Goal: Information Seeking & Learning: Learn about a topic

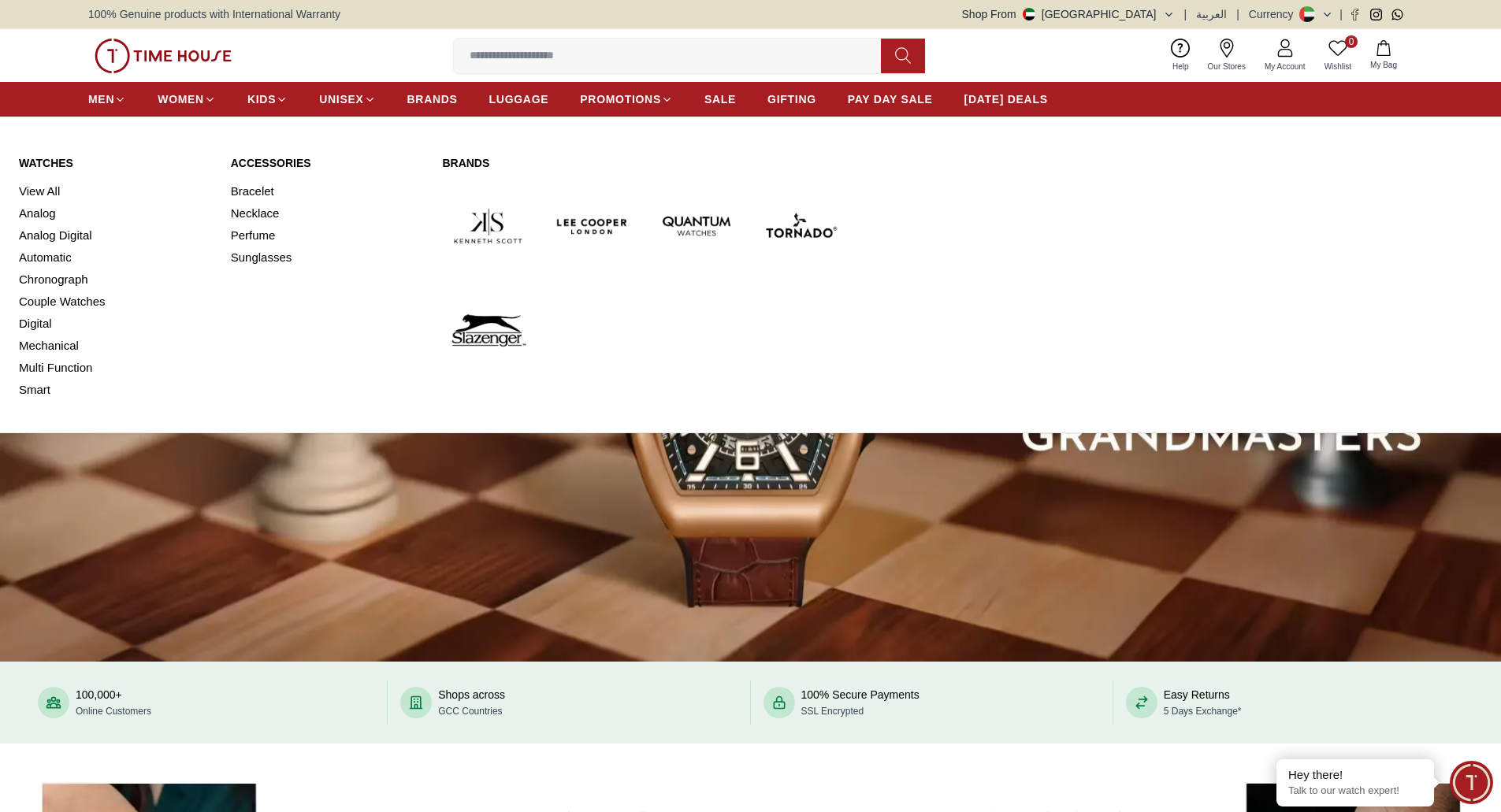
click at [48, 161] on link "Watches" at bounding box center [115, 163] width 194 height 16
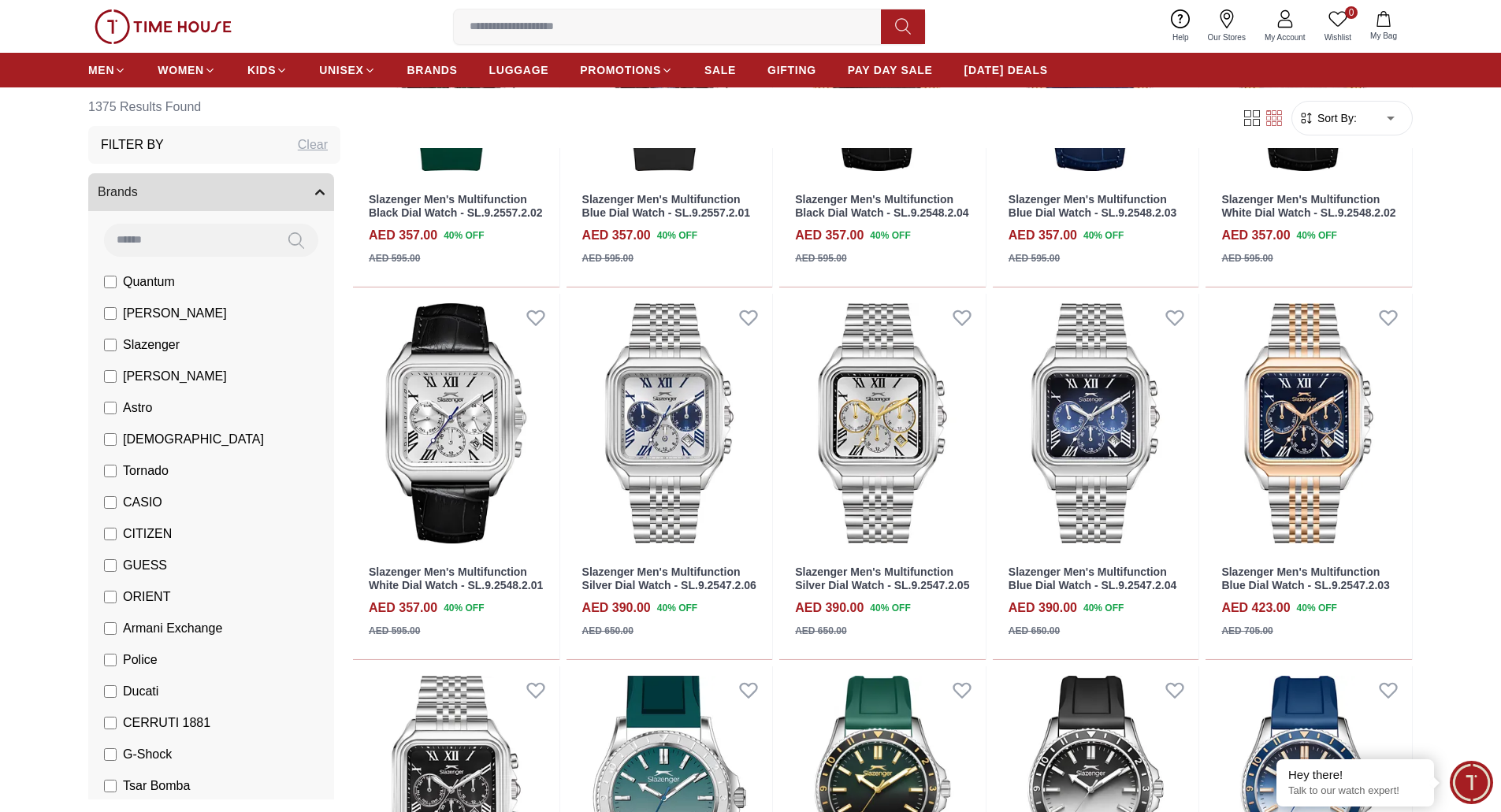
scroll to position [1421, 0]
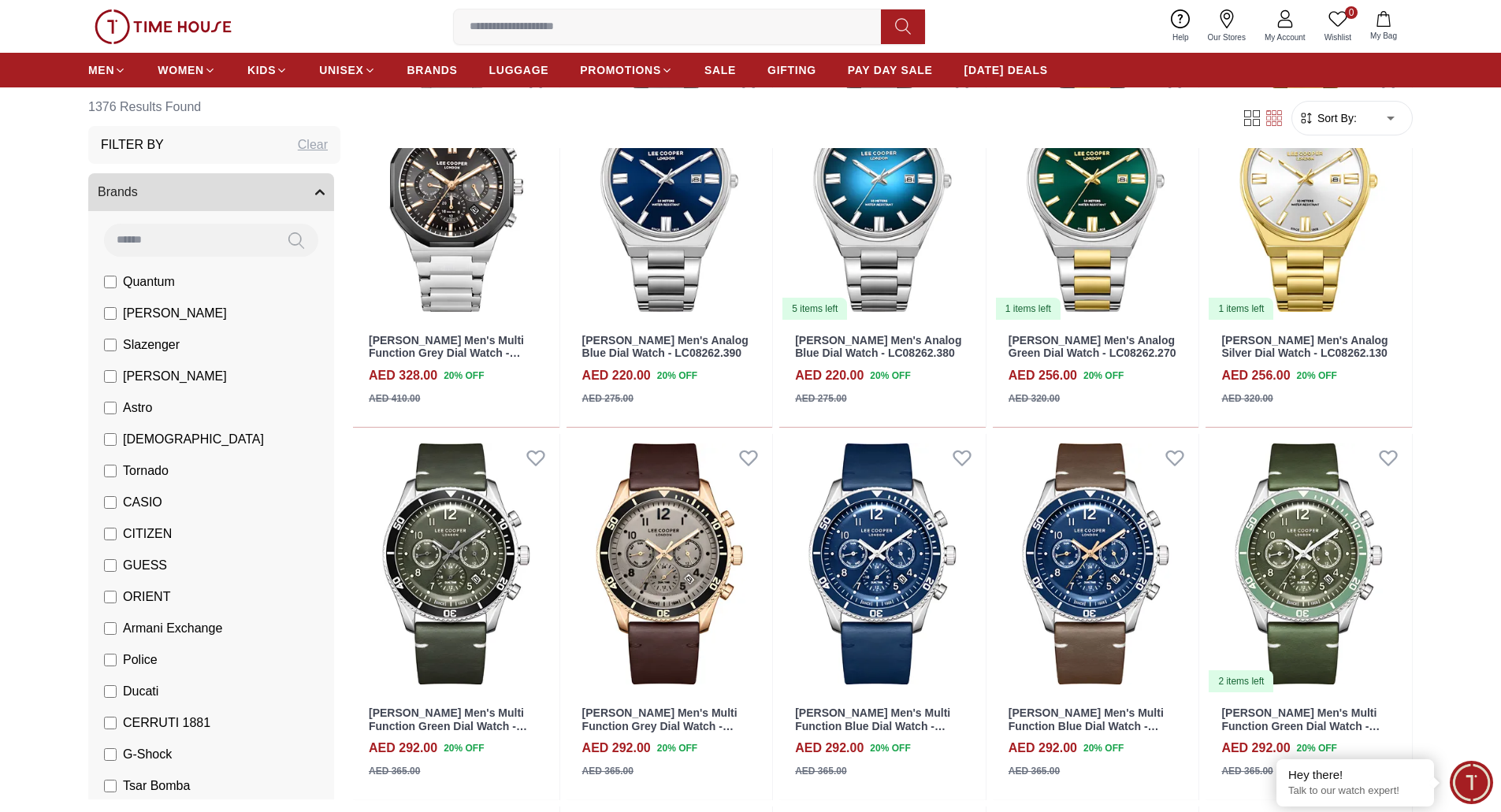
scroll to position [4262, 0]
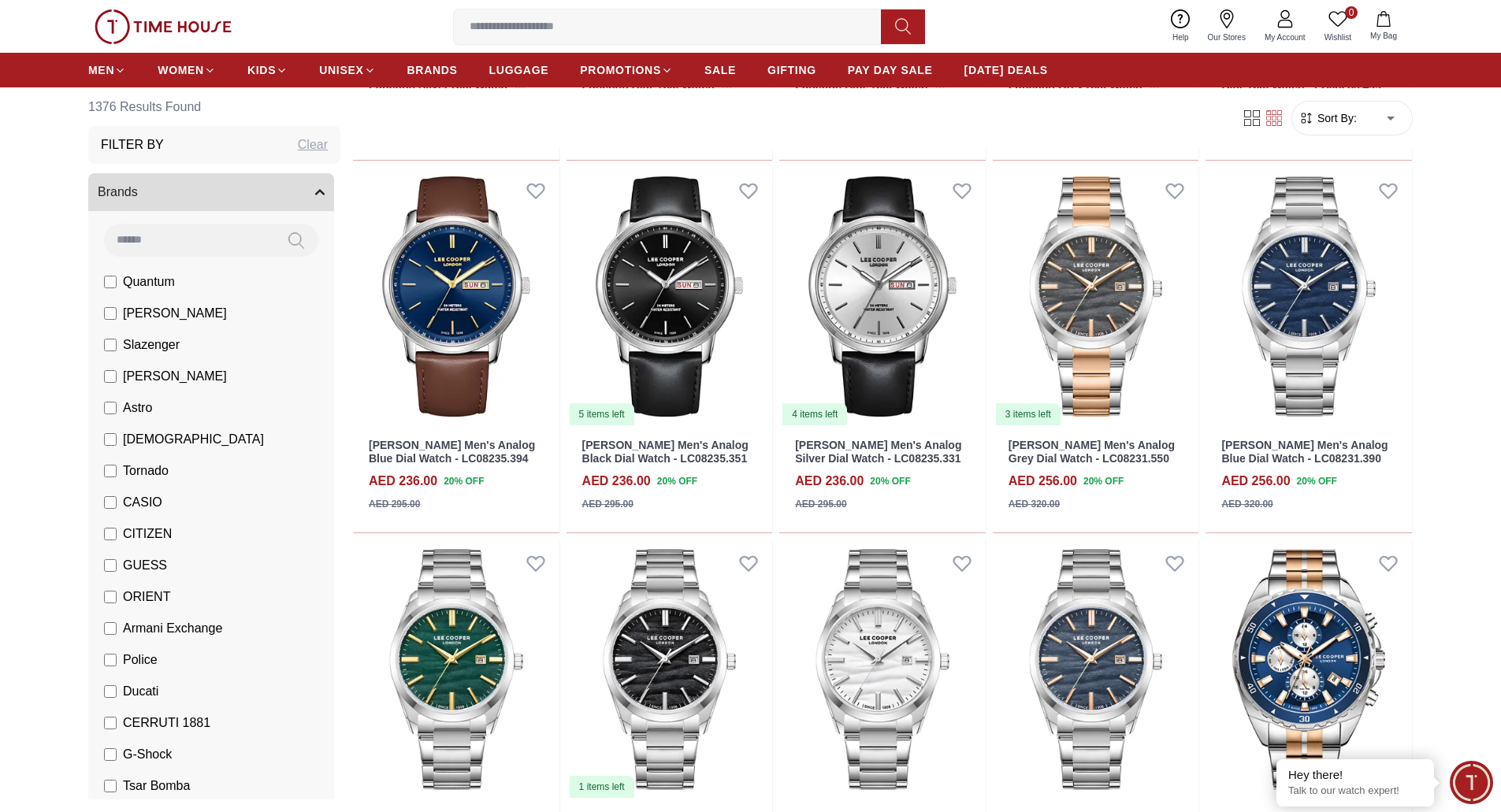
scroll to position [6393, 0]
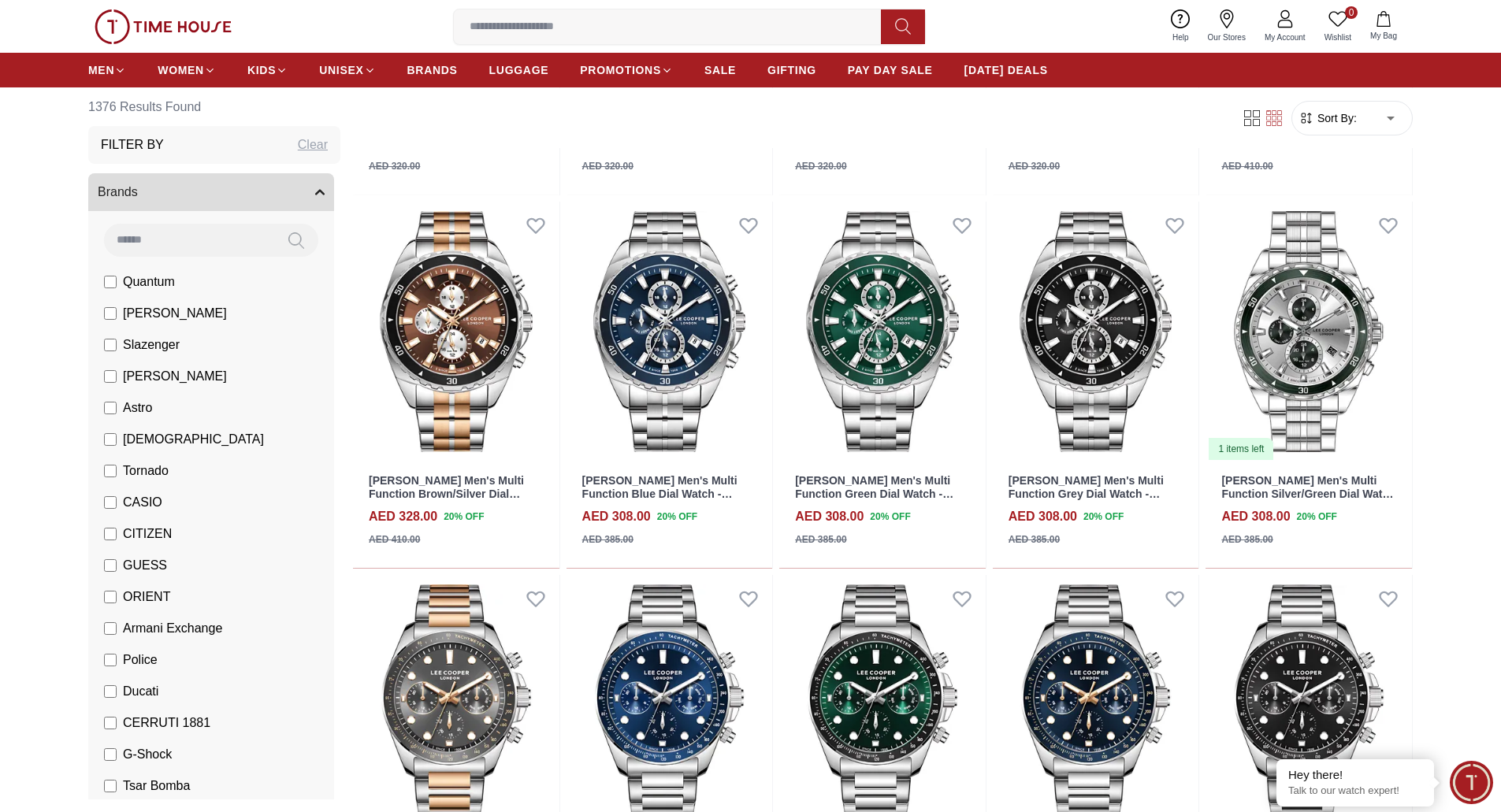
scroll to position [7104, 0]
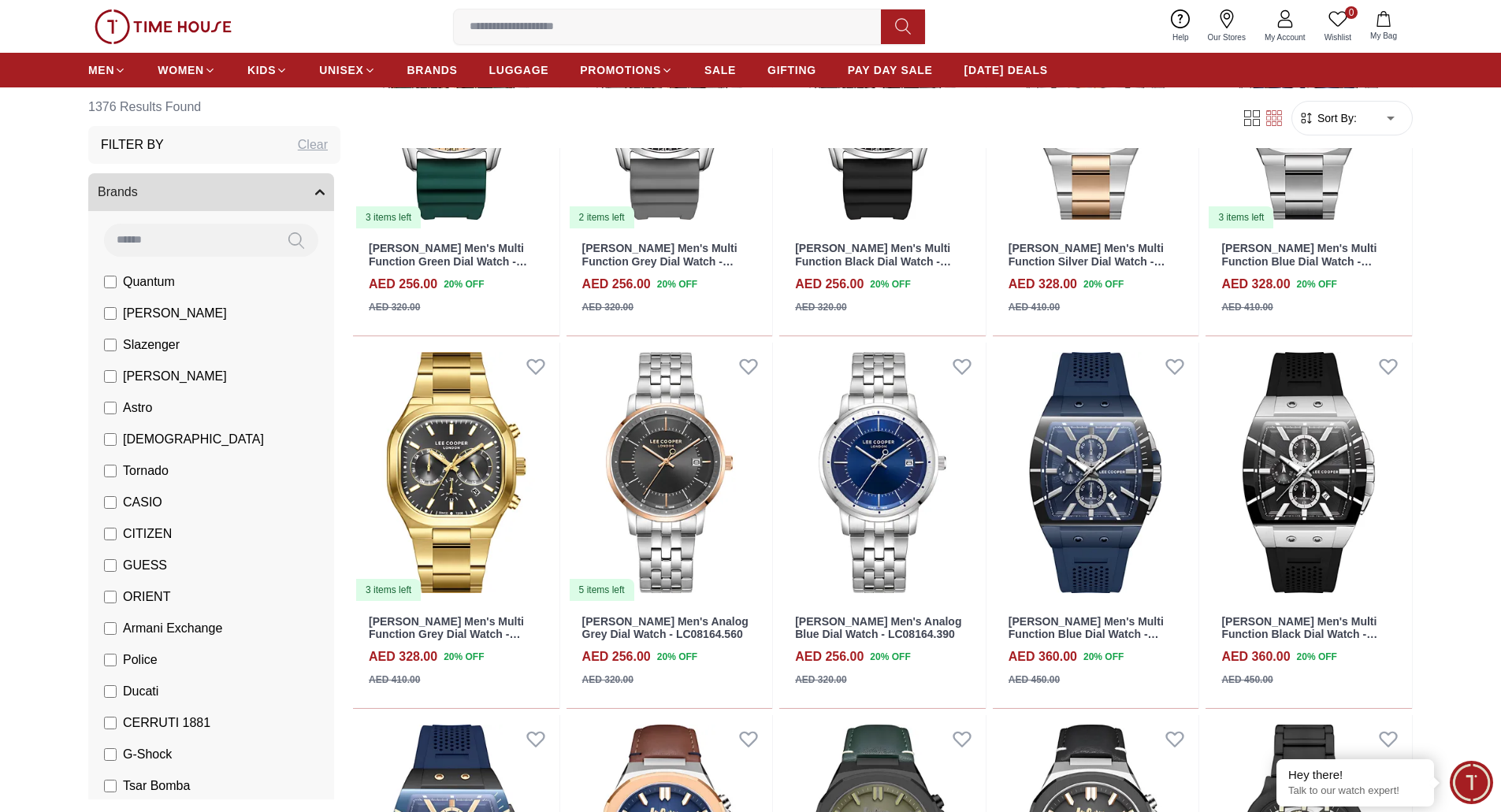
scroll to position [9915, 0]
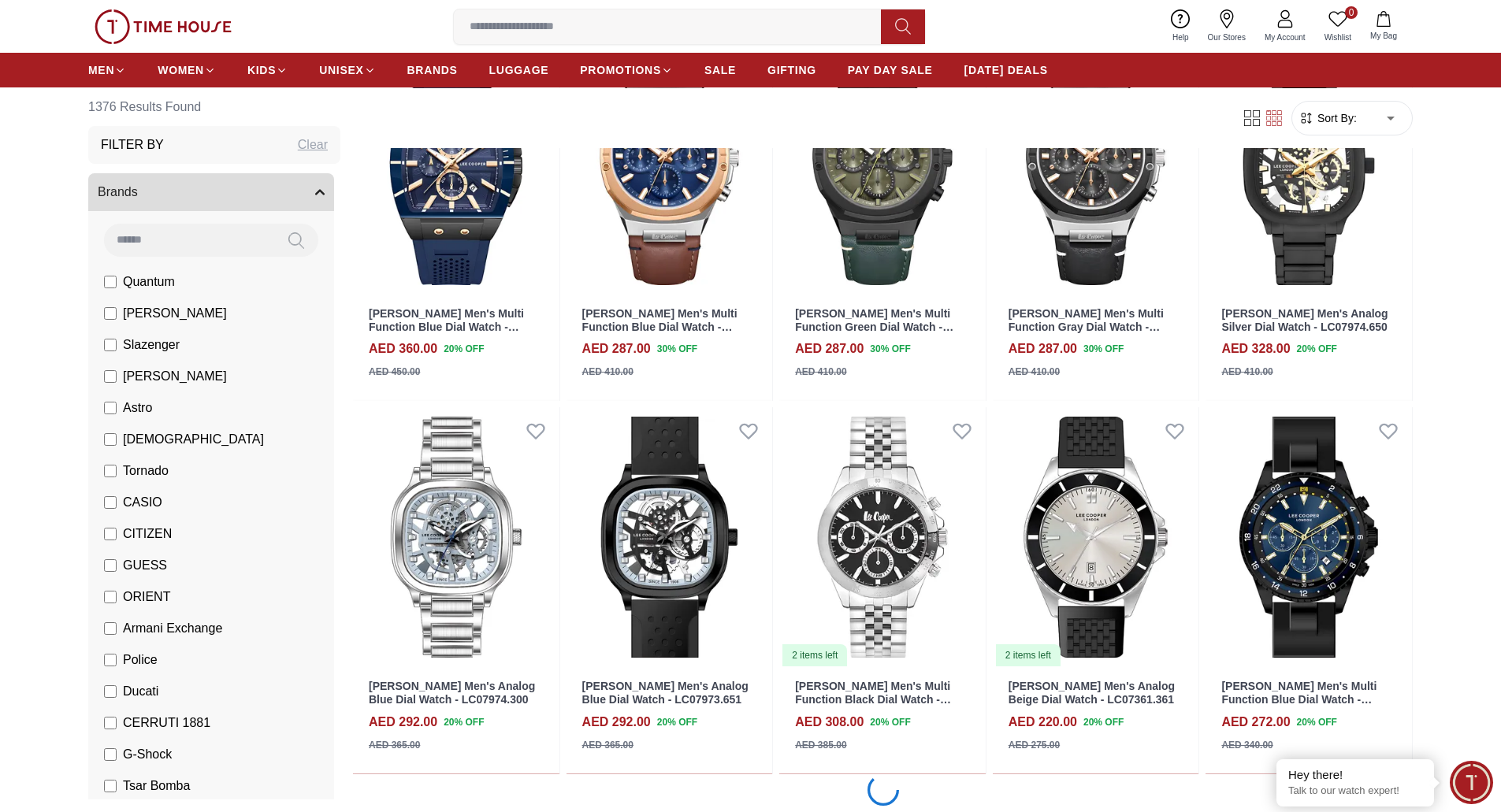
scroll to position [10514, 0]
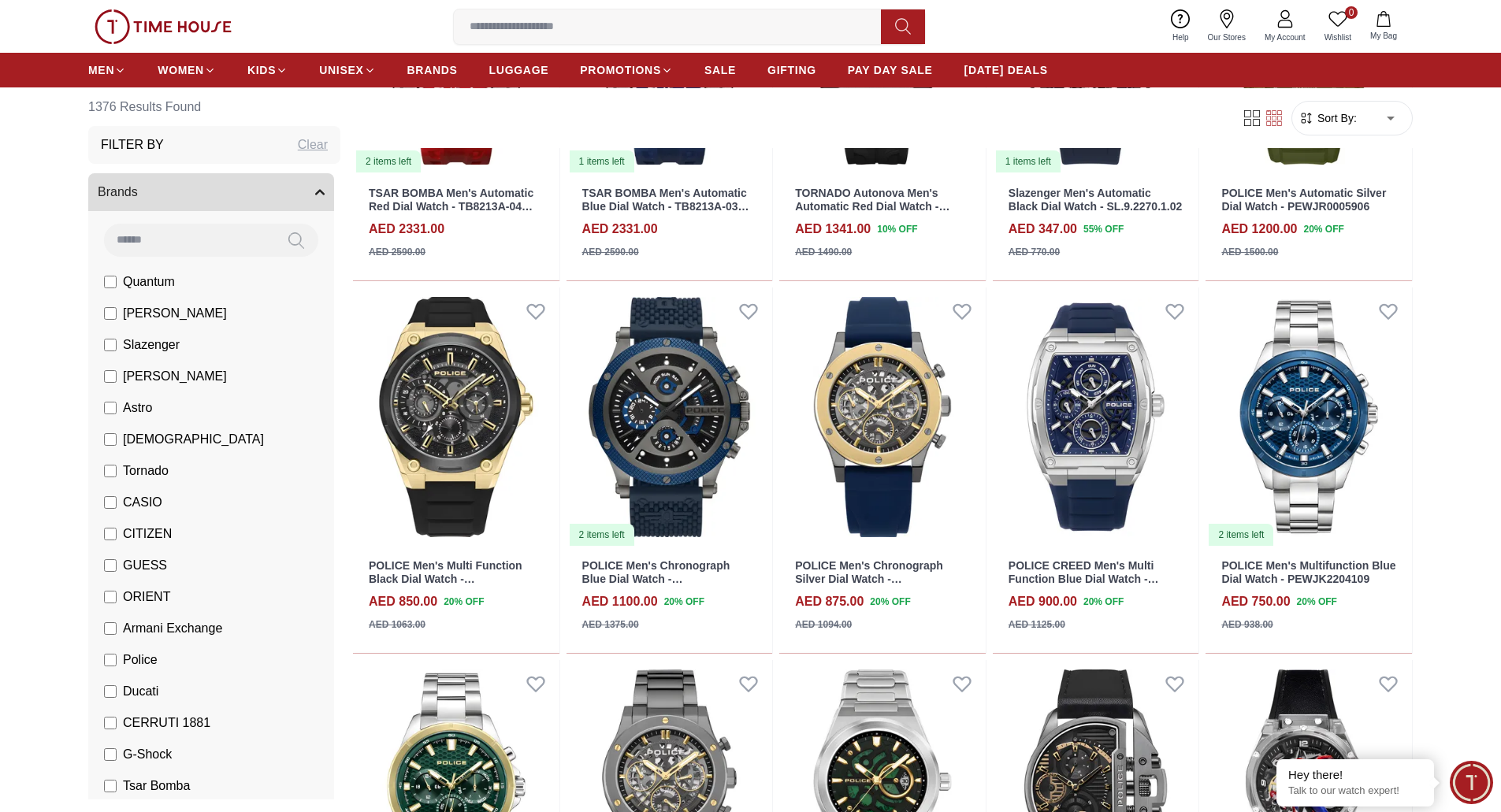
scroll to position [13355, 0]
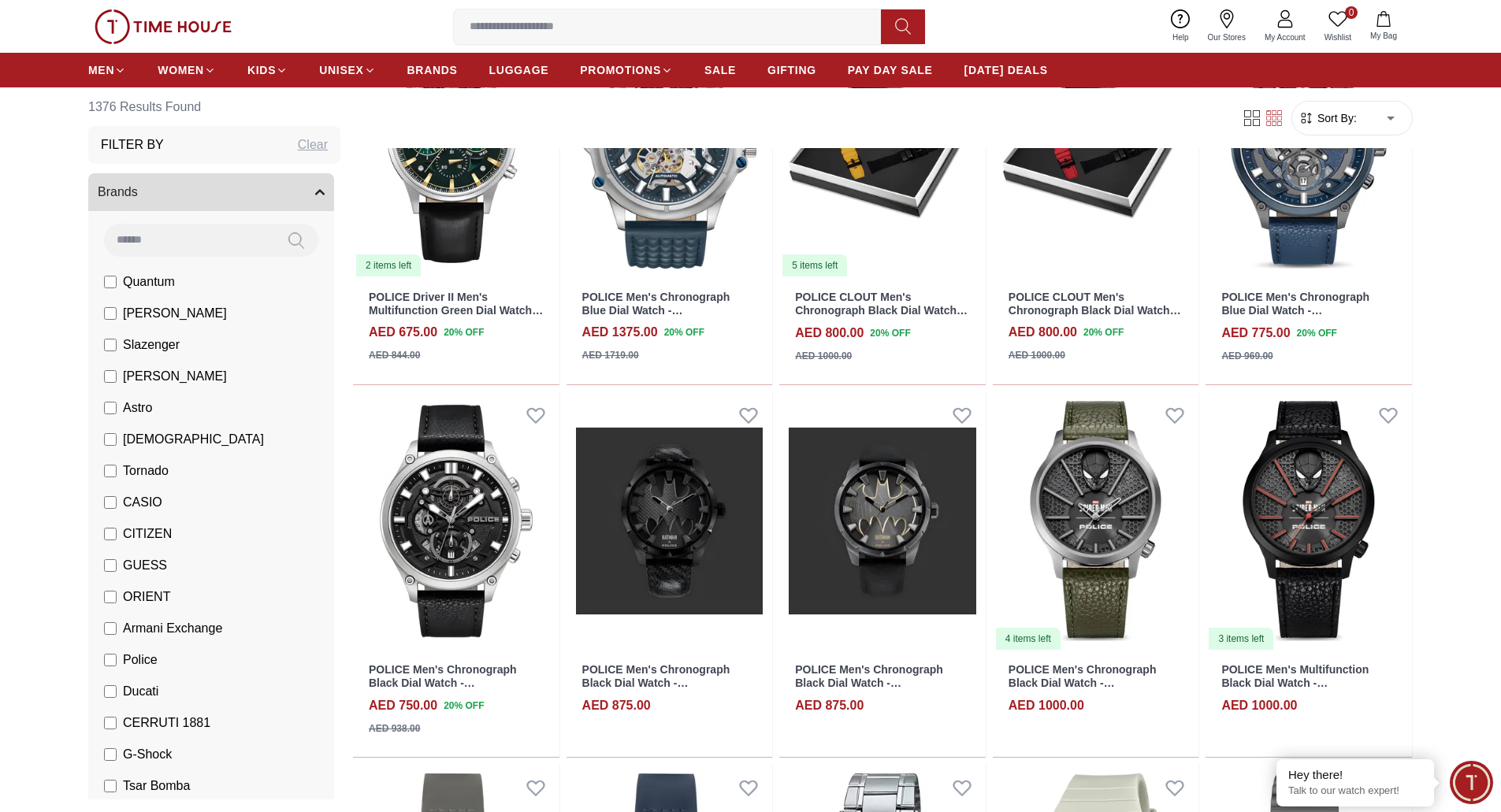
scroll to position [15488, 0]
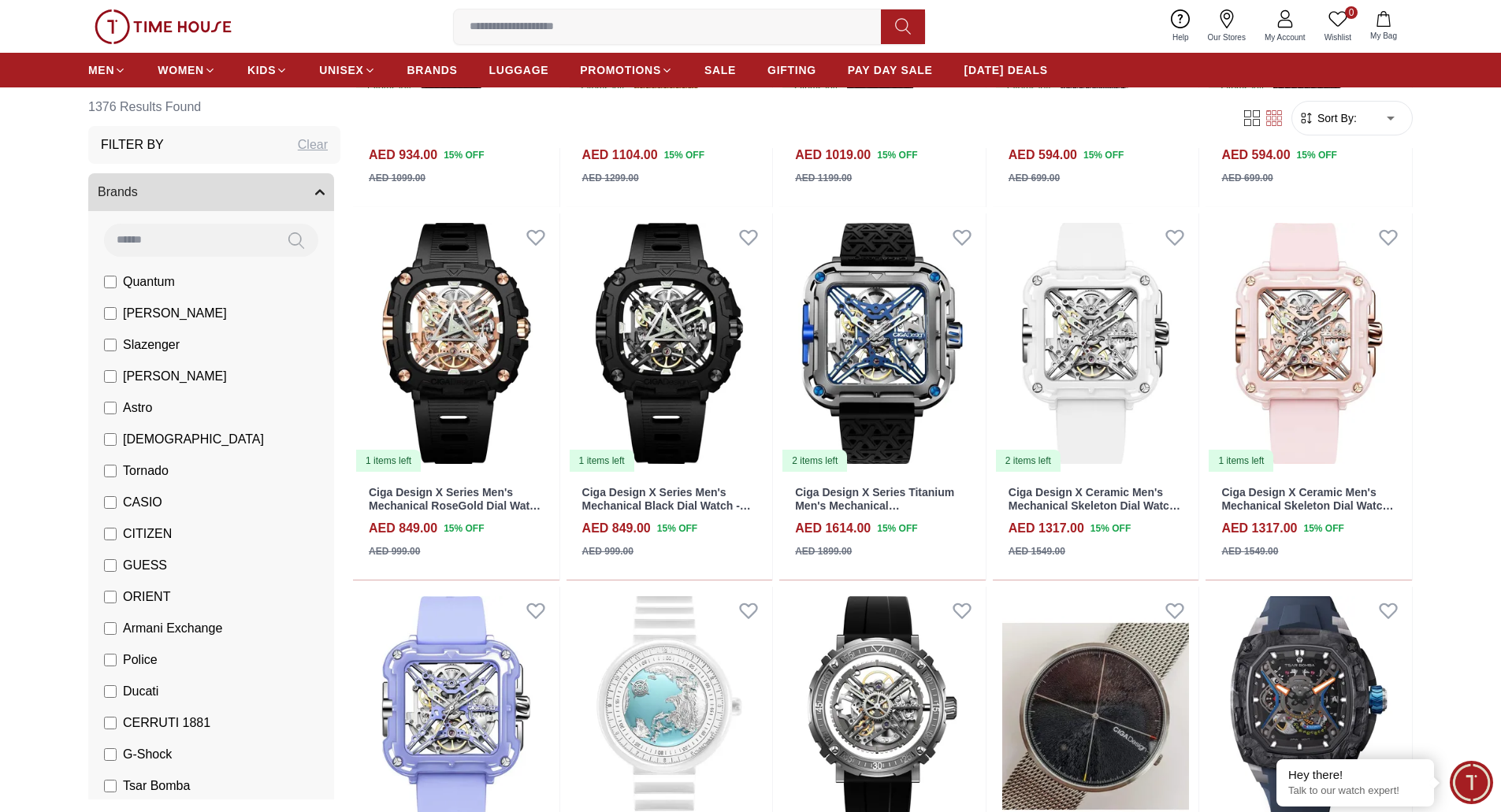
scroll to position [17245, 0]
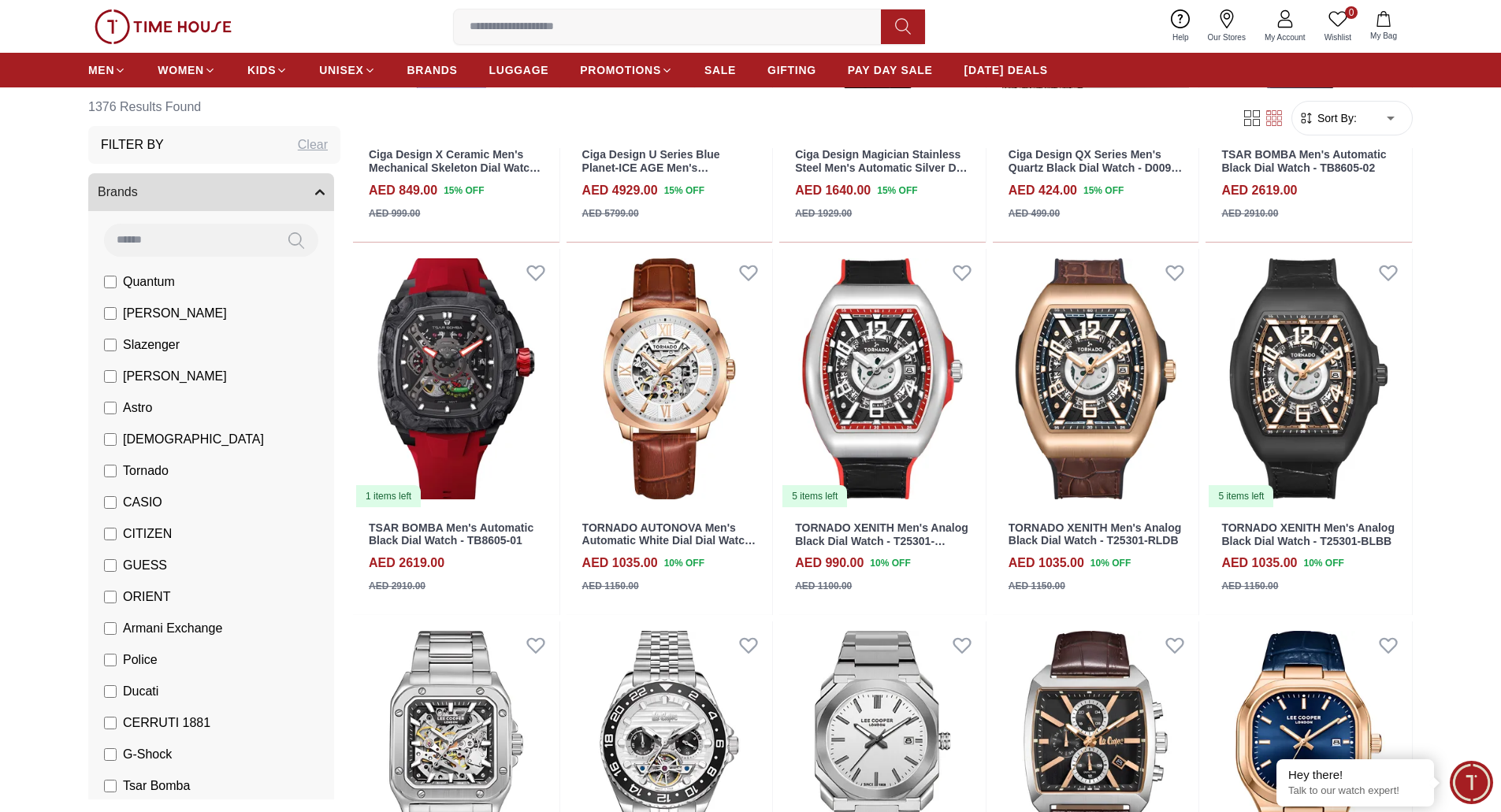
scroll to position [18612, 0]
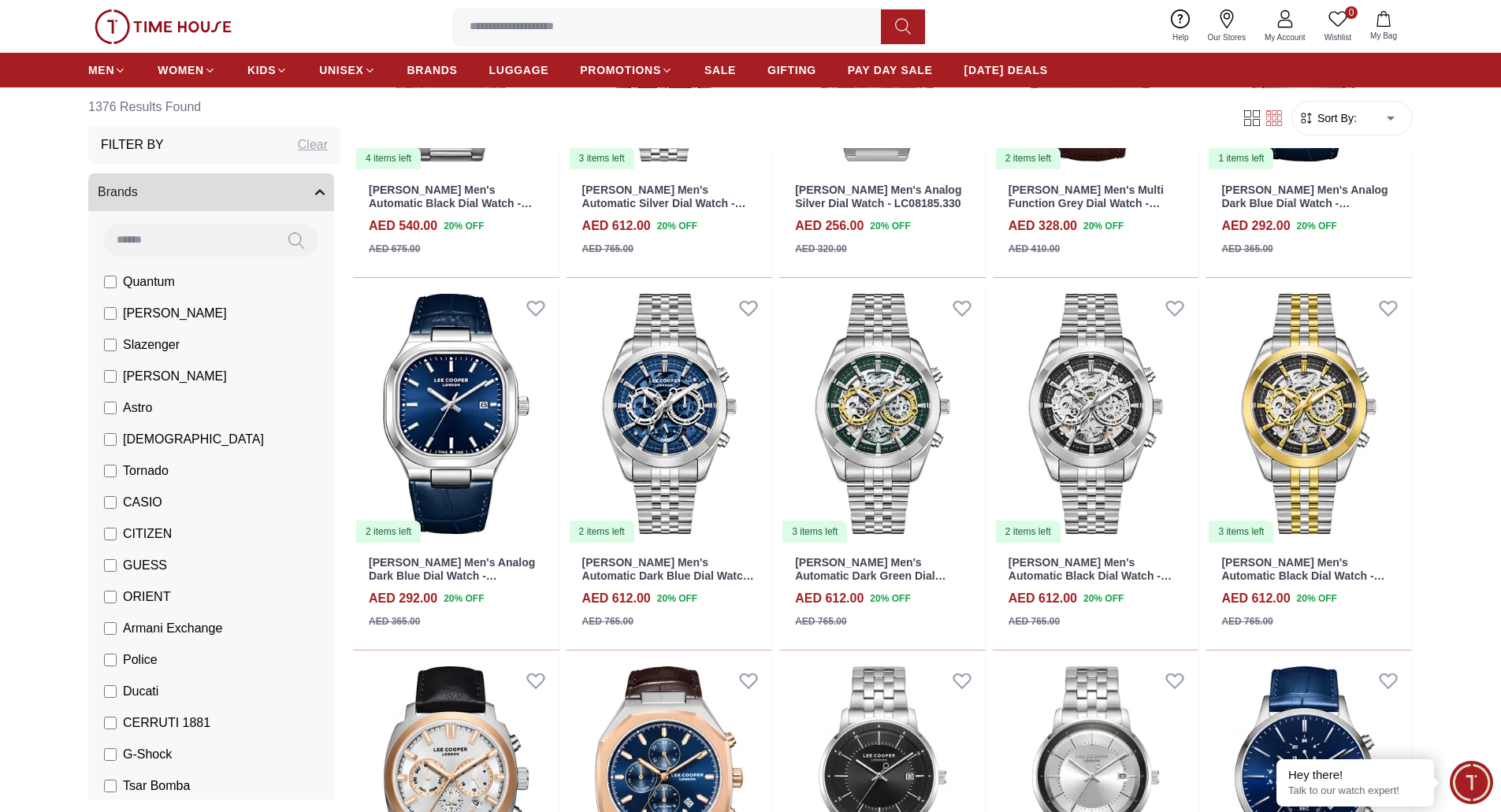
click at [194, 35] on img at bounding box center [163, 27] width 138 height 34
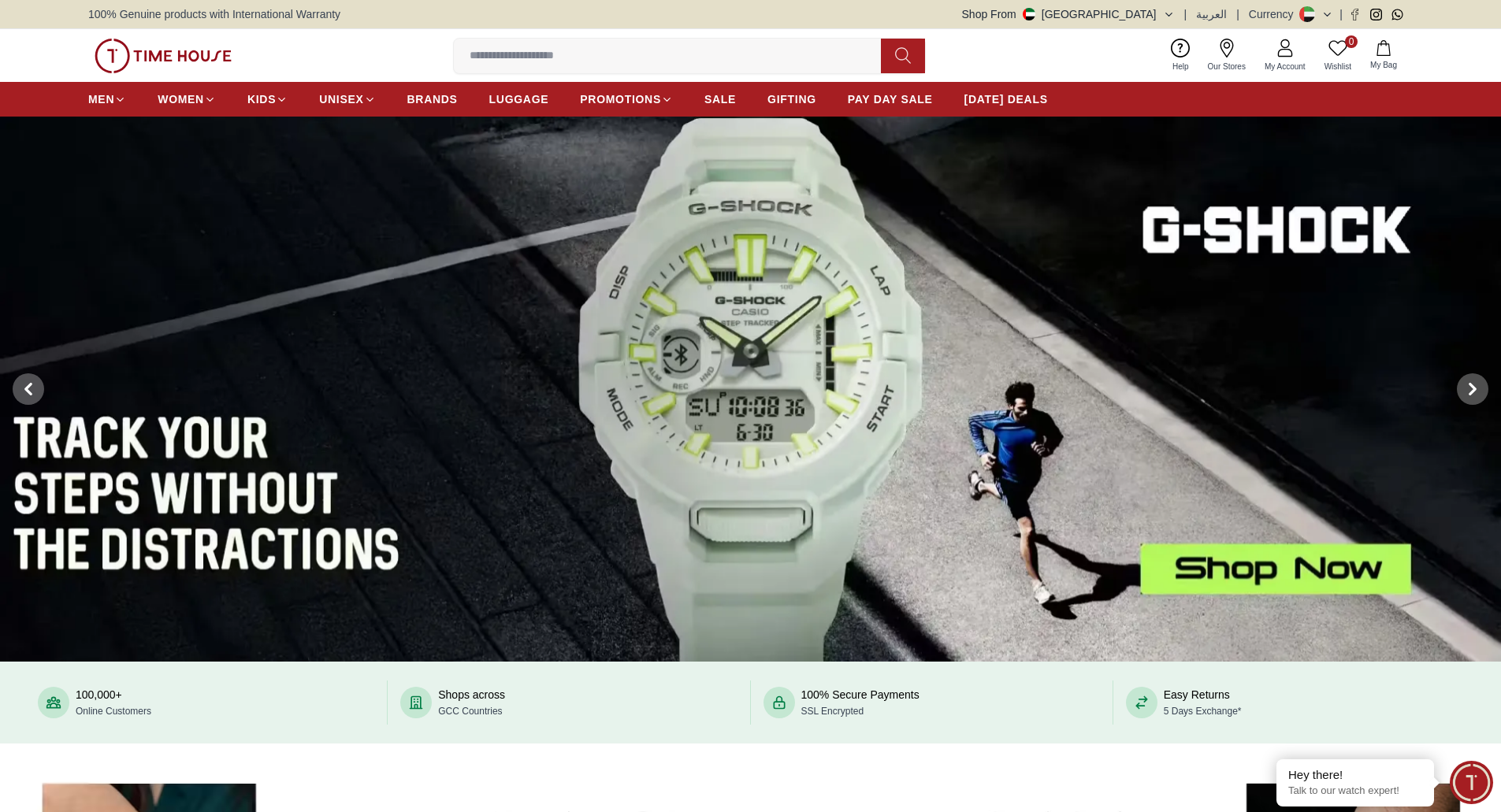
drag, startPoint x: 1495, startPoint y: 285, endPoint x: 1512, endPoint y: 308, distance: 28.6
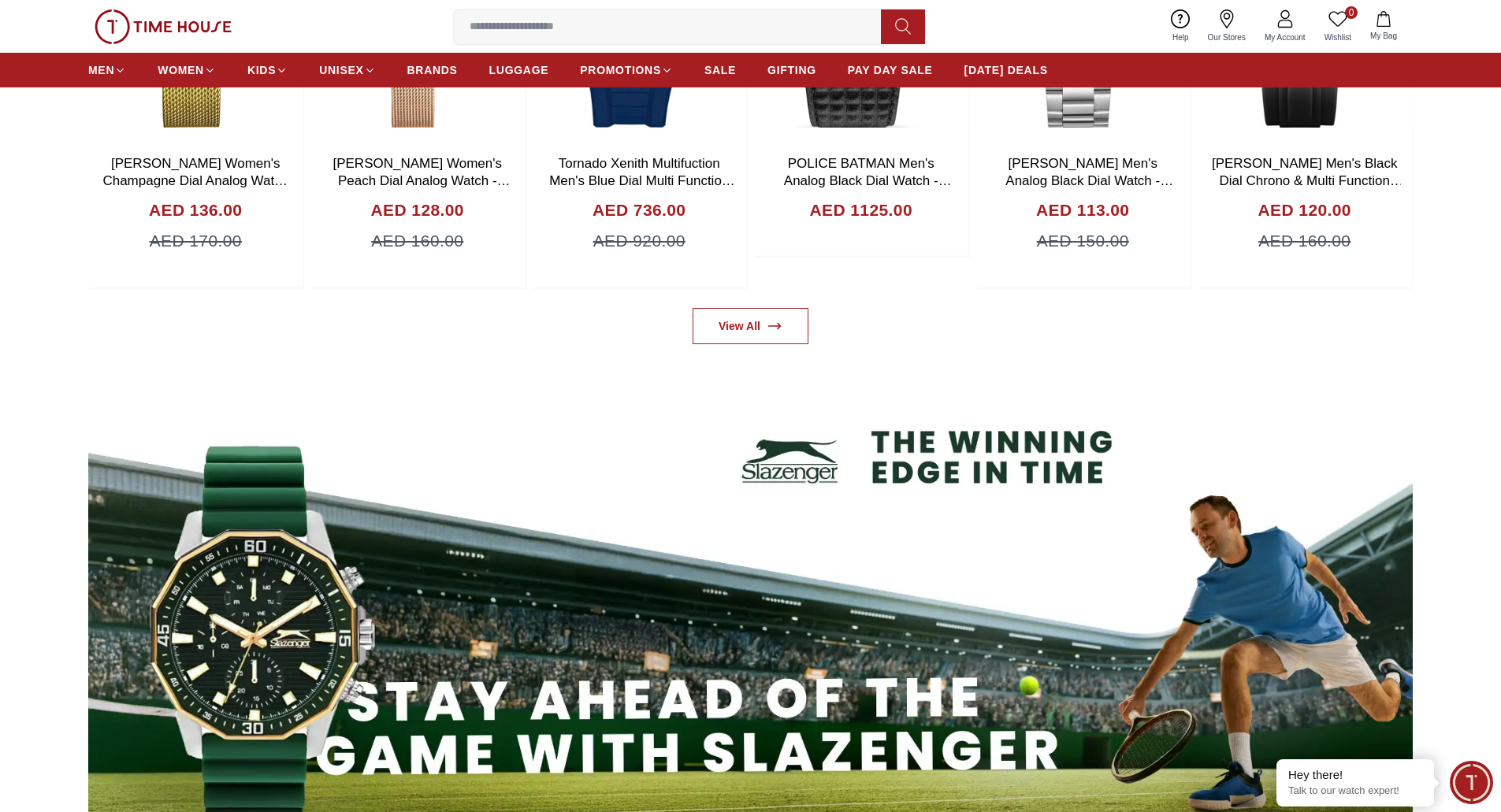
scroll to position [710, 0]
